Goal: Obtain resource: Download file/media

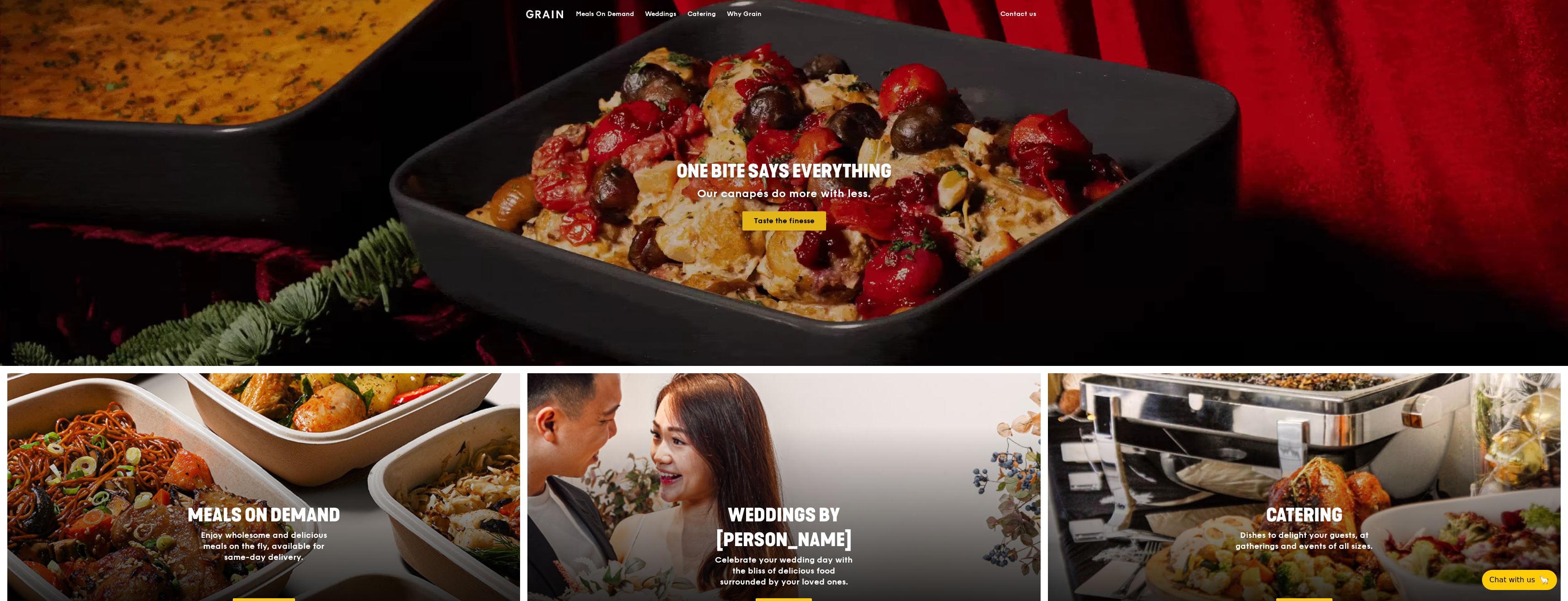
click at [783, 223] on link "Taste the finesse" at bounding box center [785, 221] width 84 height 19
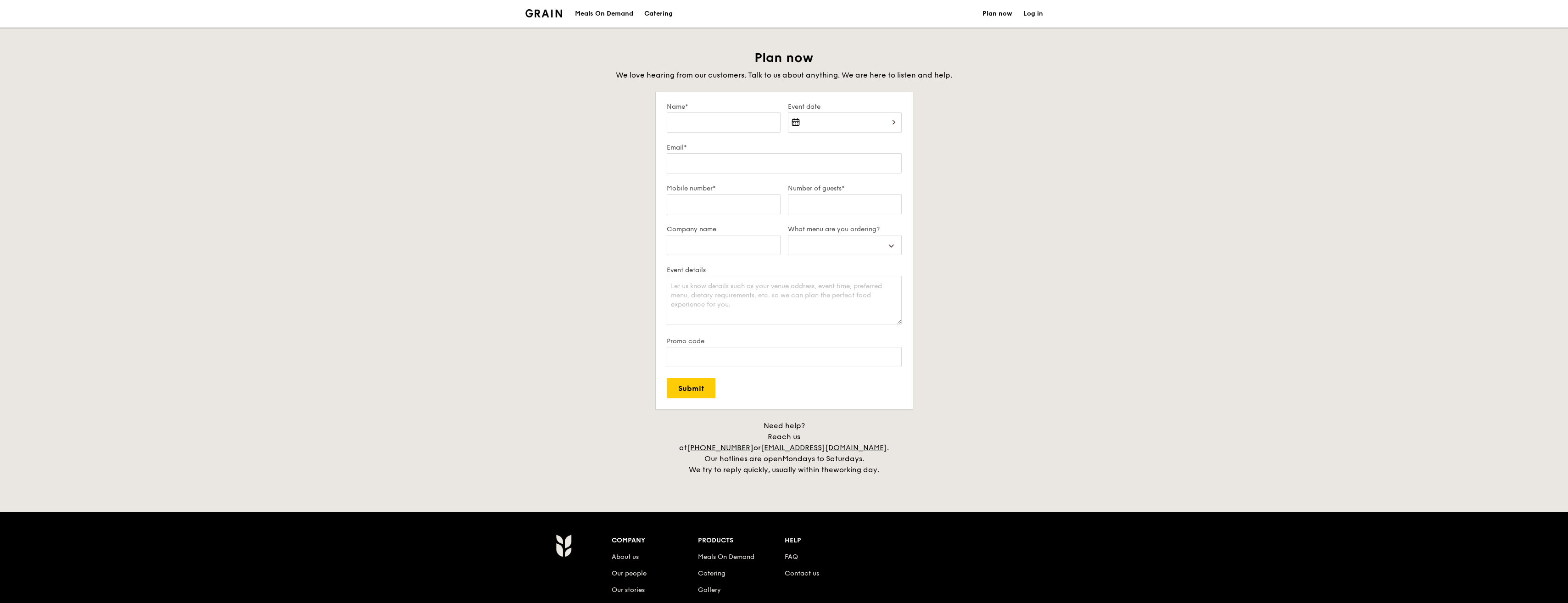
select select
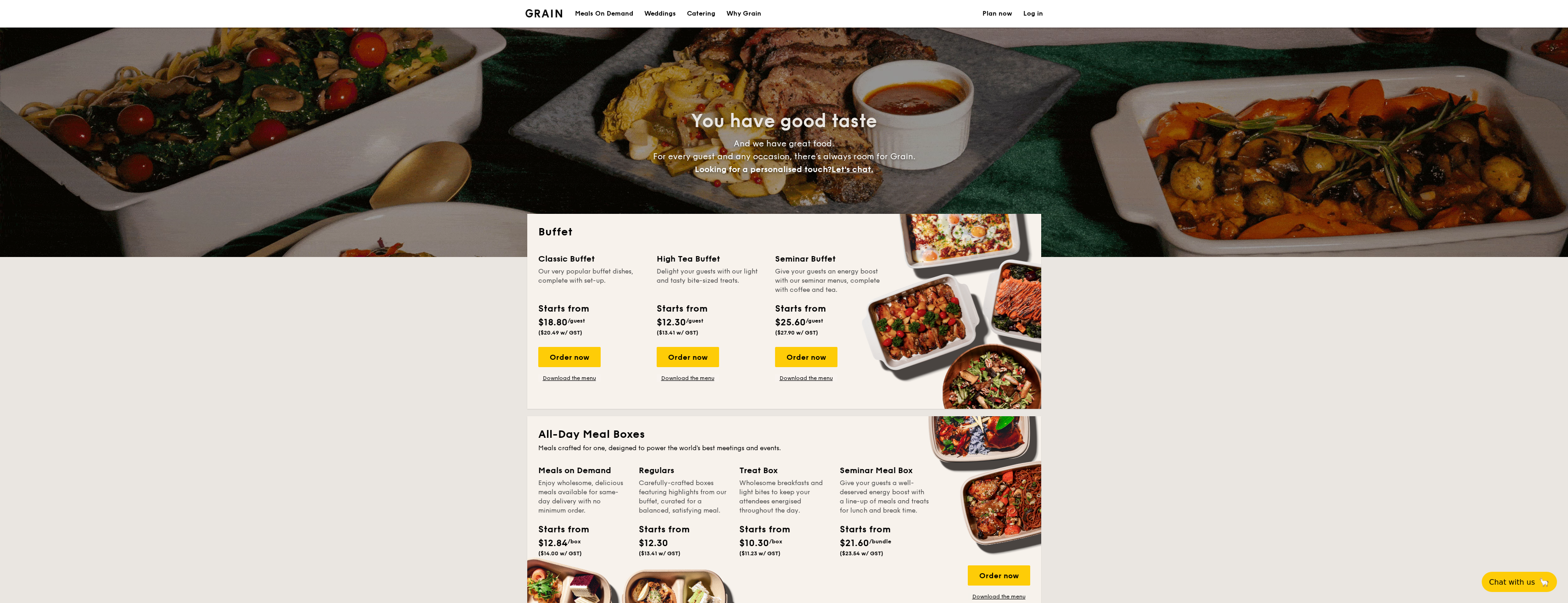
select select
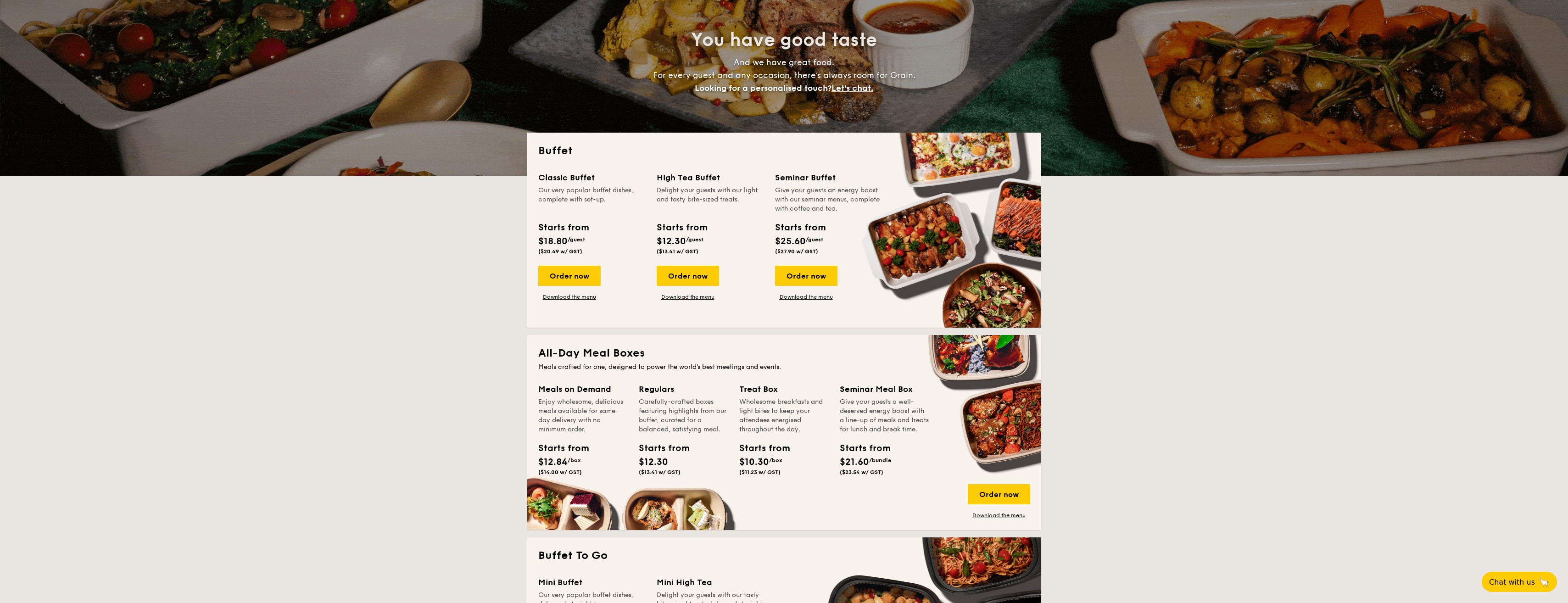
scroll to position [92, 0]
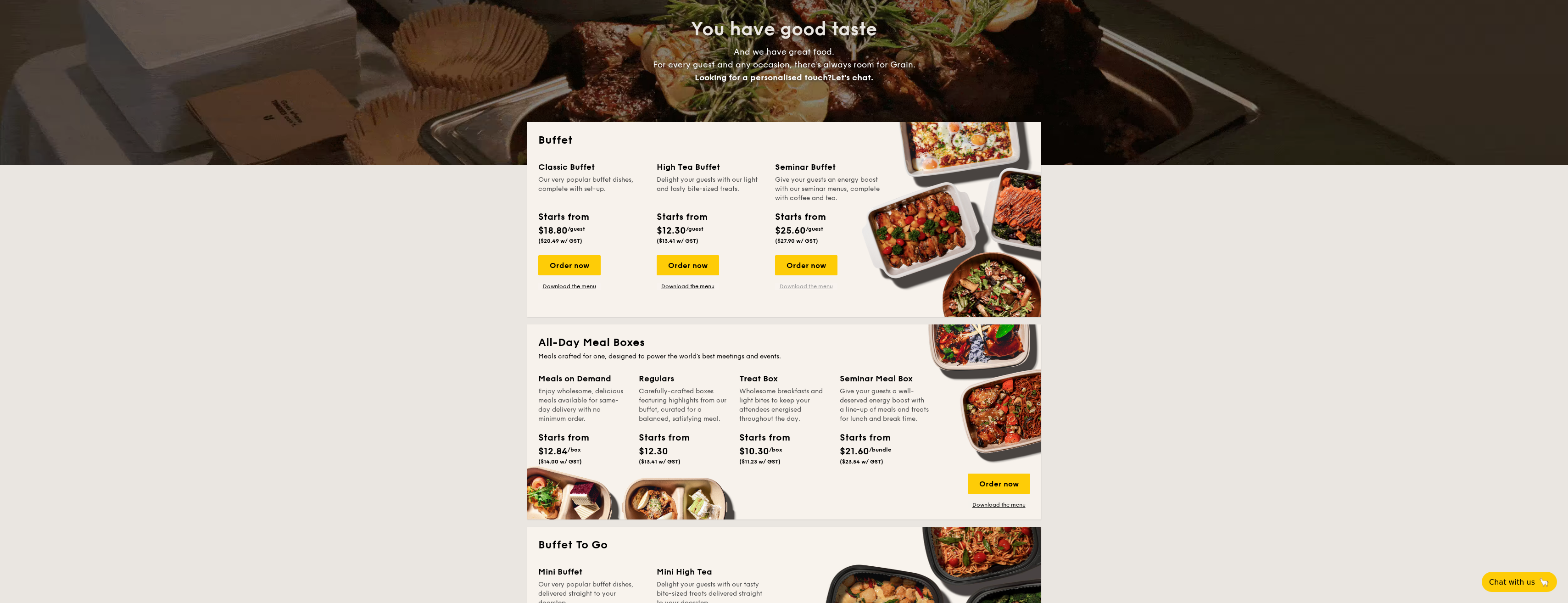
click at [811, 286] on link "Download the menu" at bounding box center [806, 287] width 62 height 7
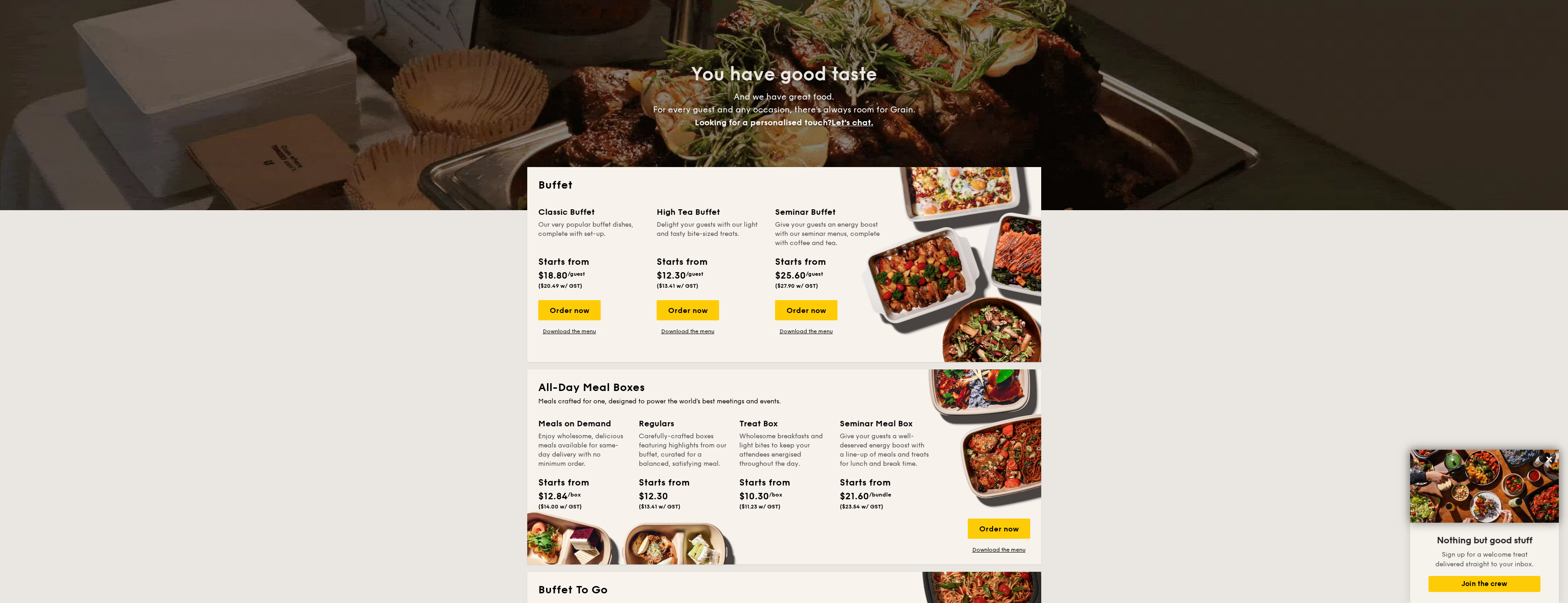
scroll to position [0, 0]
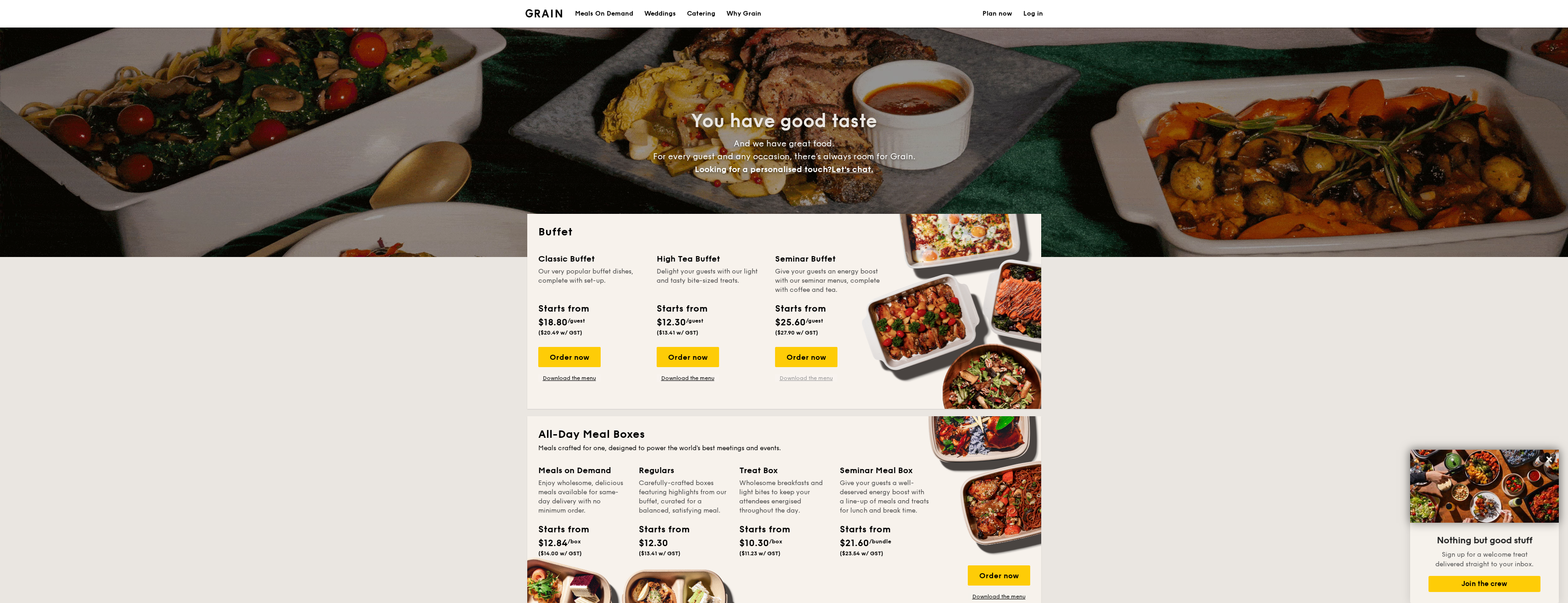
click at [785, 376] on link "Download the menu" at bounding box center [806, 378] width 62 height 7
